Goal: Information Seeking & Learning: Stay updated

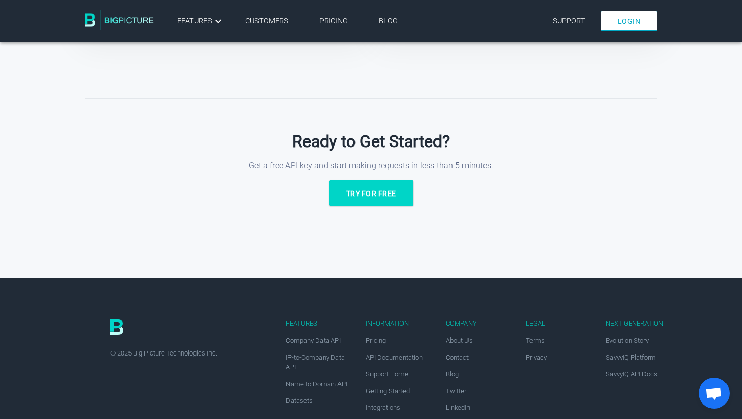
scroll to position [1899, 0]
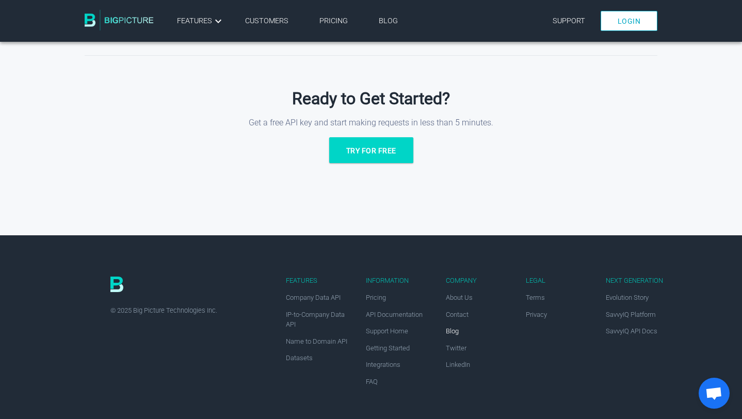
click at [453, 332] on link "Blog" at bounding box center [452, 331] width 13 height 8
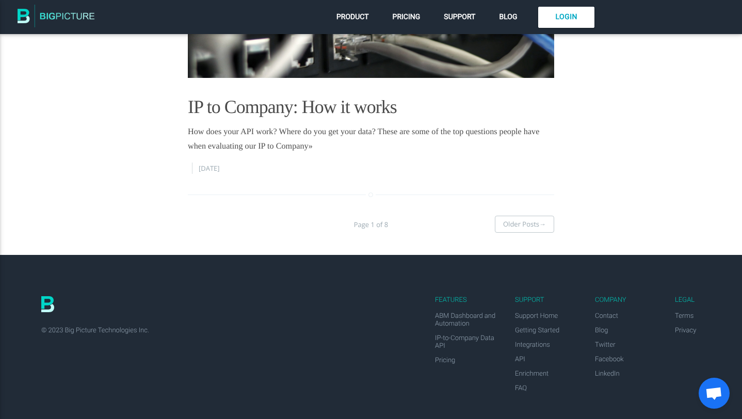
scroll to position [1690, 0]
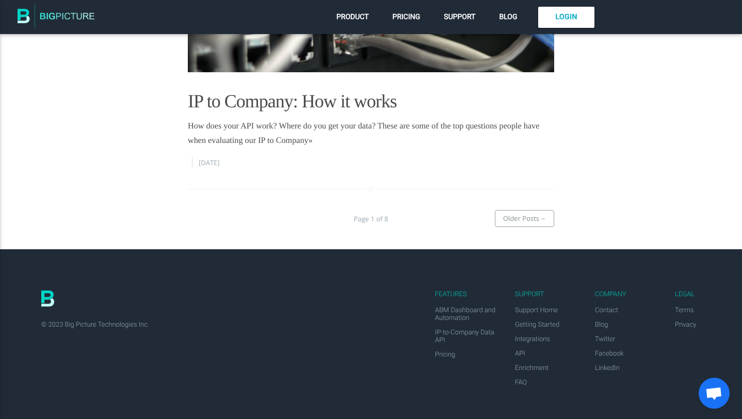
click at [520, 221] on link "Older Posts →" at bounding box center [524, 219] width 59 height 18
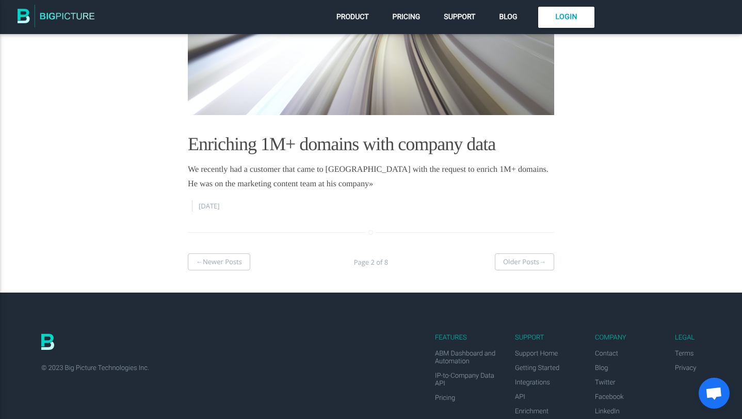
scroll to position [1838, 0]
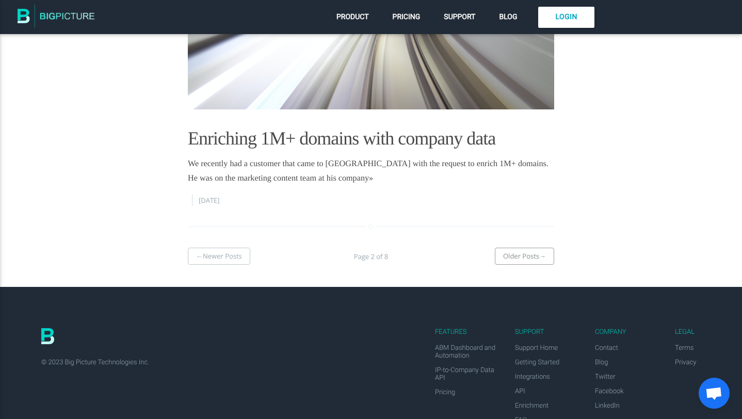
click at [511, 257] on link "Older Posts →" at bounding box center [524, 257] width 59 height 18
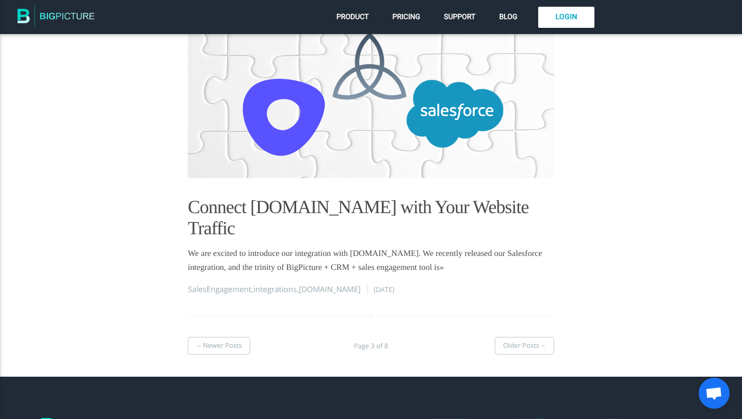
scroll to position [1681, 0]
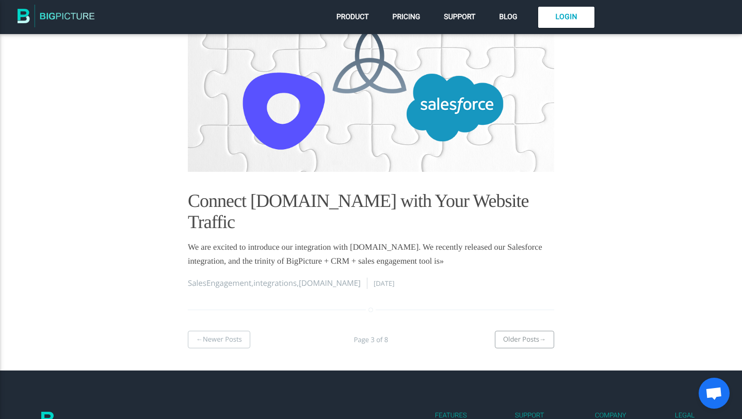
click at [520, 331] on link "Older Posts →" at bounding box center [524, 340] width 59 height 18
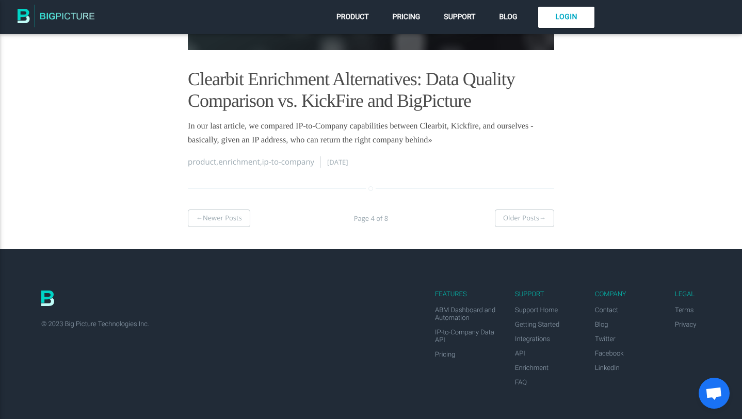
scroll to position [1752, 0]
click at [539, 223] on link "Older Posts →" at bounding box center [524, 218] width 59 height 18
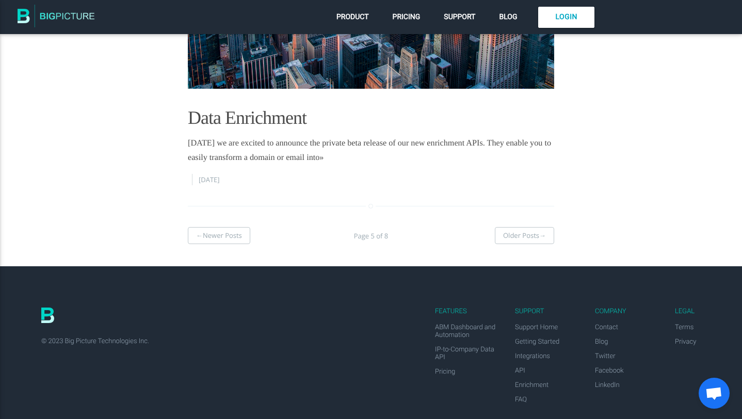
scroll to position [1368, 0]
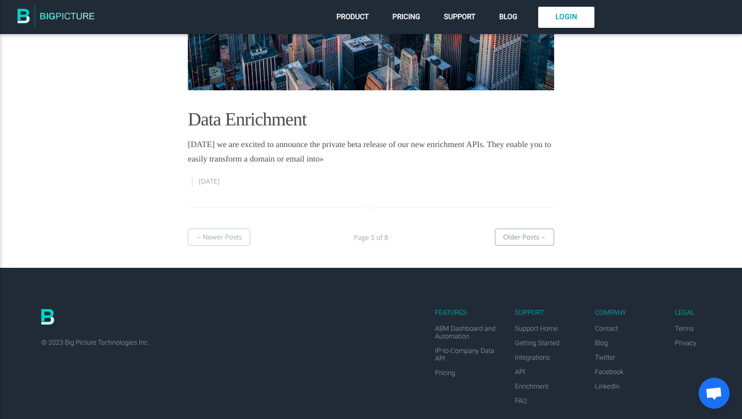
click at [527, 242] on link "Older Posts →" at bounding box center [524, 237] width 59 height 18
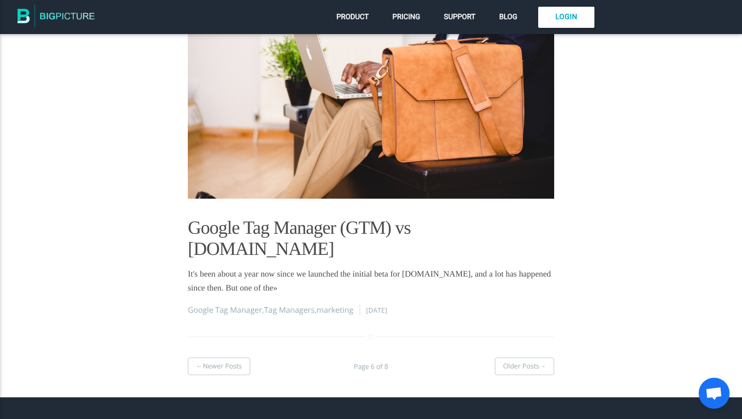
scroll to position [1005, 0]
click at [536, 357] on link "Older Posts →" at bounding box center [524, 366] width 59 height 18
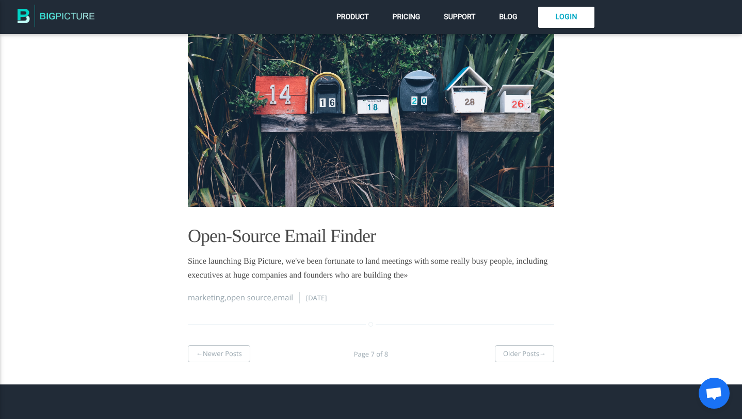
scroll to position [1760, 0]
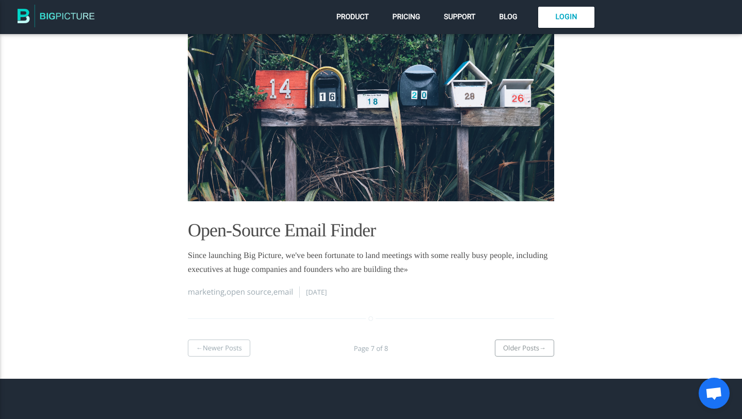
click at [533, 350] on link "Older Posts →" at bounding box center [524, 348] width 59 height 18
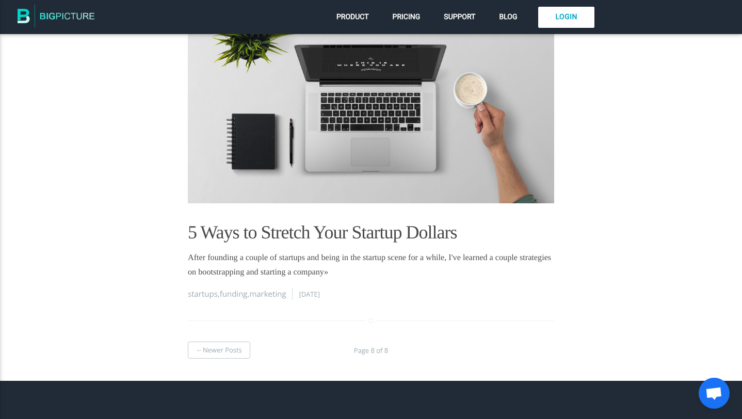
scroll to position [1378, 0]
